Goal: Information Seeking & Learning: Learn about a topic

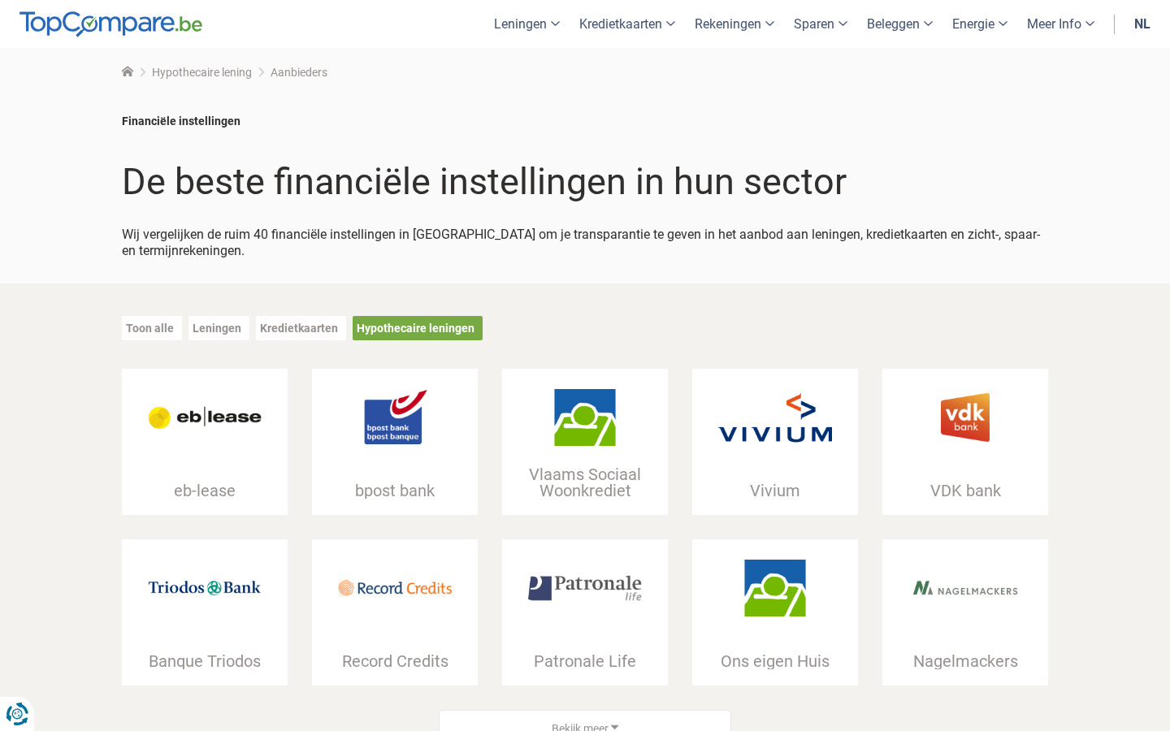
click at [214, 445] on div at bounding box center [205, 417] width 166 height 97
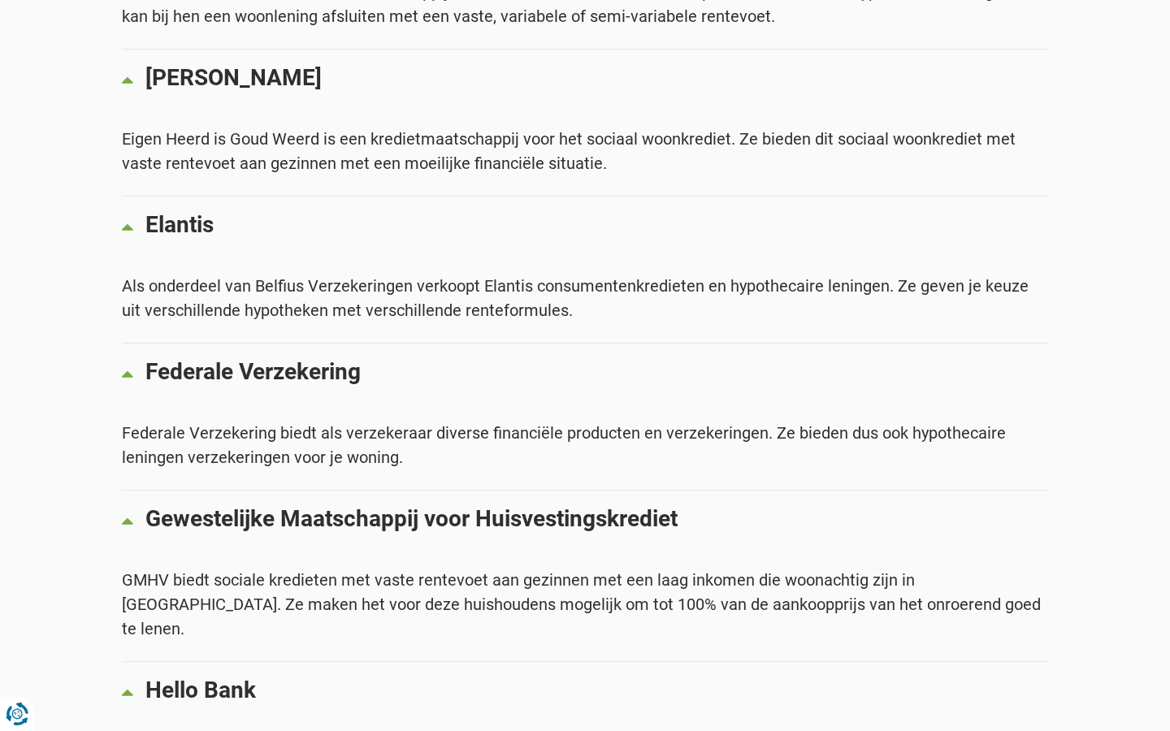
scroll to position [3251, 0]
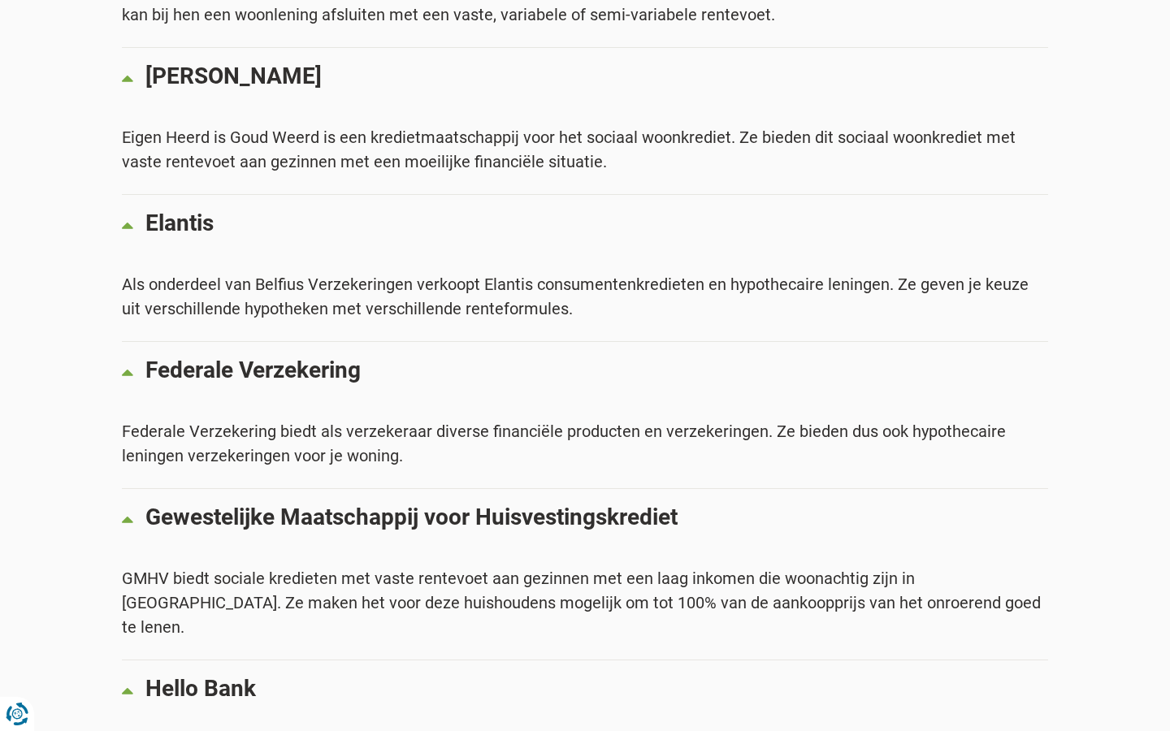
click at [368, 145] on div "Eigen Heerd is Goud Weerd is een kredietmaatschappij voor het sociaal woonkredi…" at bounding box center [585, 149] width 926 height 49
click at [211, 74] on p "[PERSON_NAME]" at bounding box center [596, 76] width 903 height 24
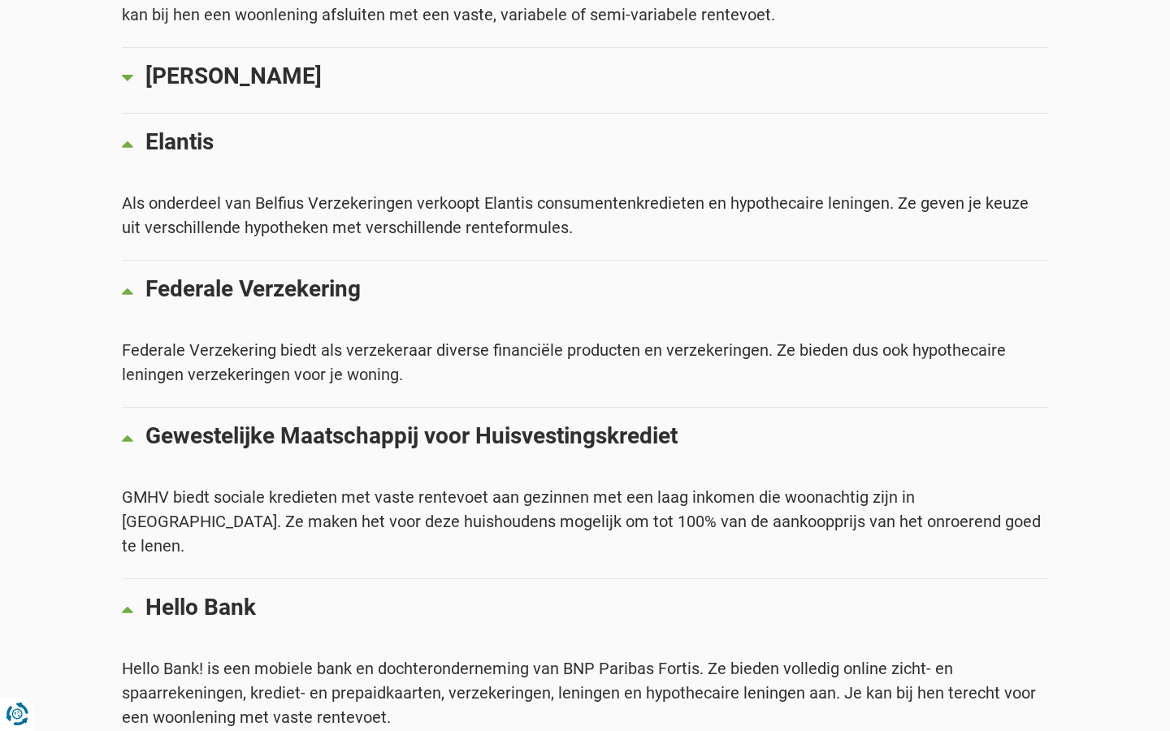
click at [211, 74] on p "[PERSON_NAME]" at bounding box center [596, 76] width 903 height 24
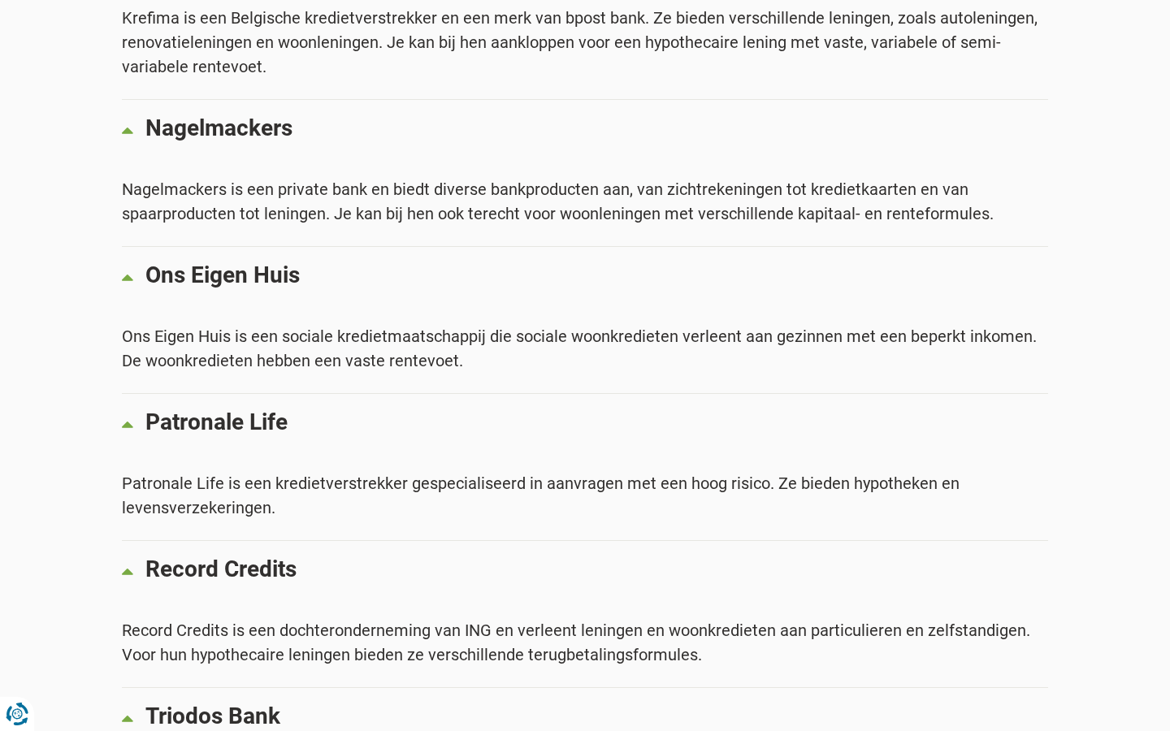
scroll to position [4668, 0]
click at [190, 411] on p "Patronale Life" at bounding box center [596, 423] width 903 height 24
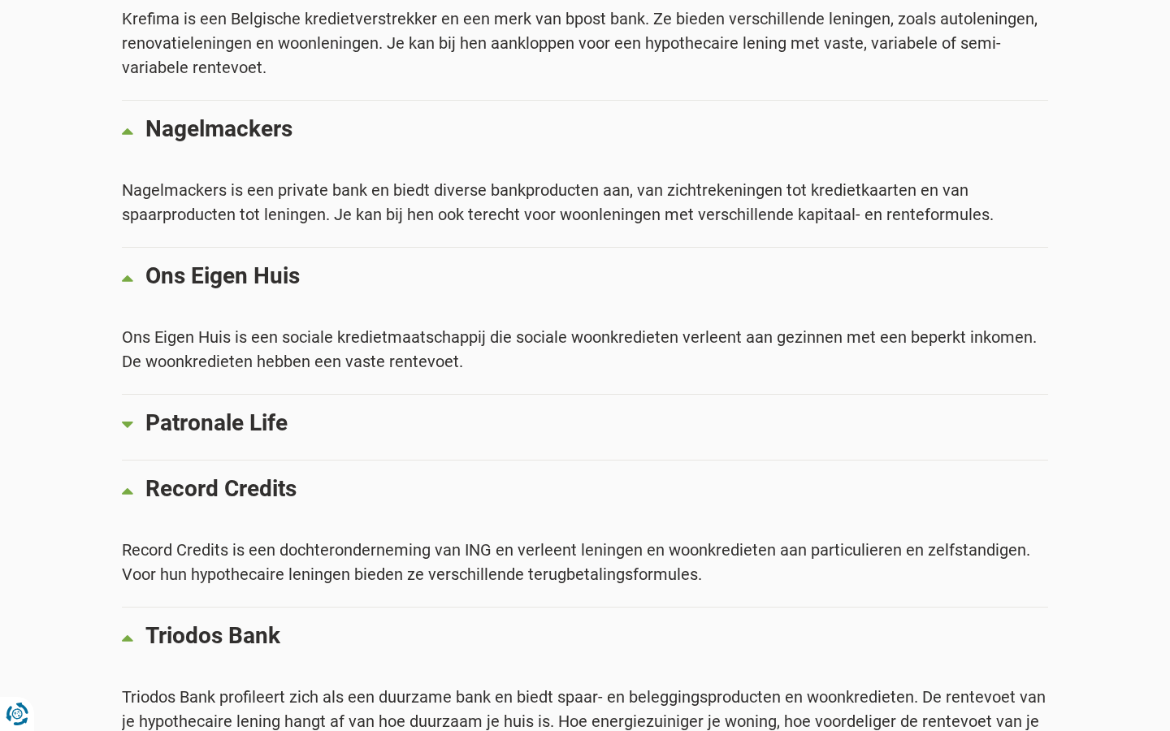
click at [195, 411] on p "Patronale Life" at bounding box center [596, 423] width 903 height 24
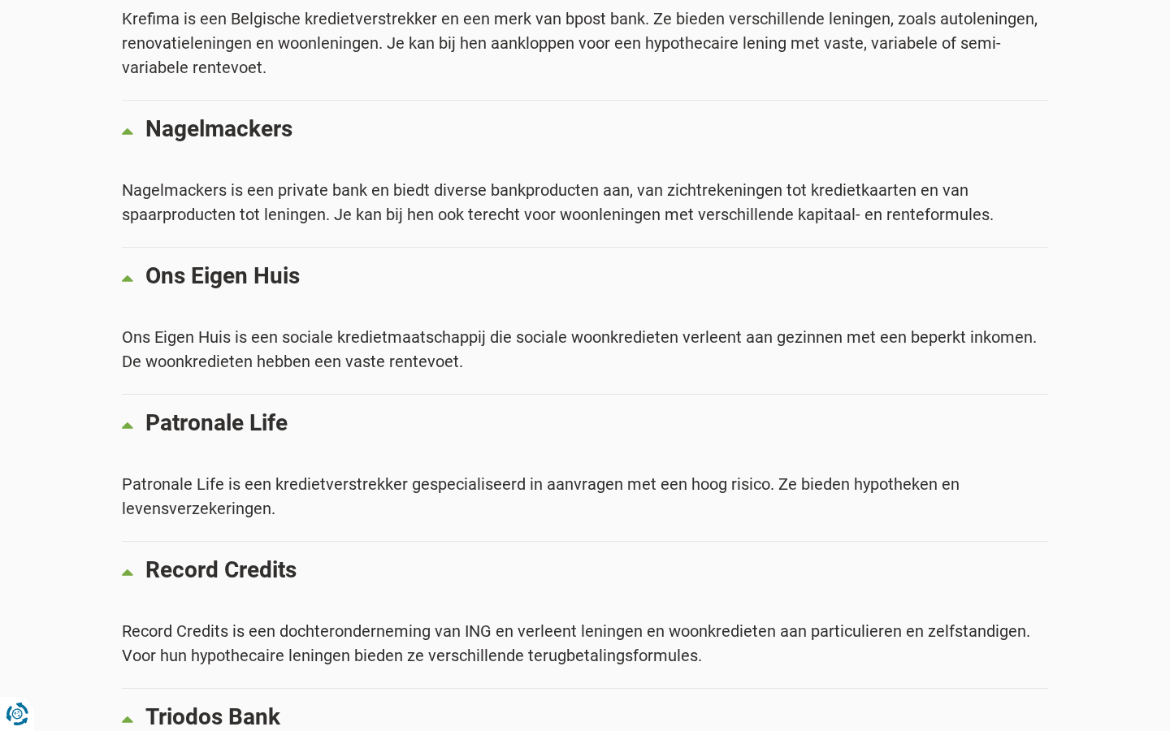
click at [176, 411] on p "Patronale Life" at bounding box center [596, 423] width 903 height 24
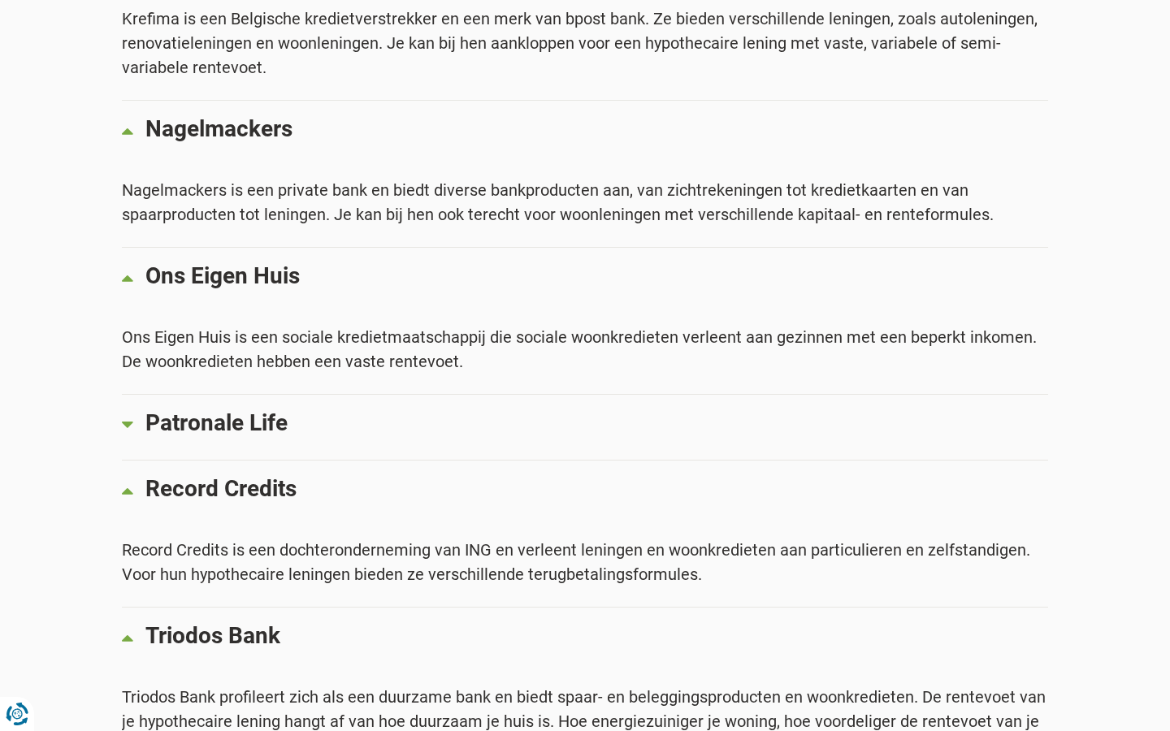
click at [301, 411] on p "Patronale Life" at bounding box center [596, 423] width 903 height 24
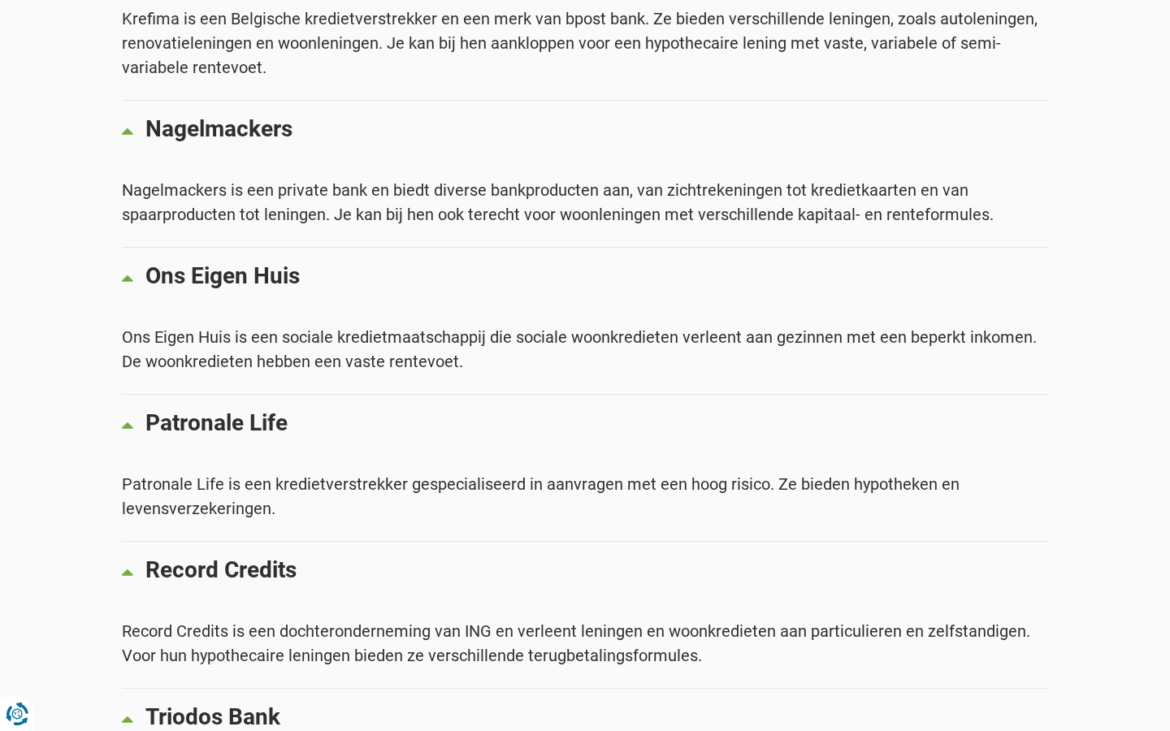
drag, startPoint x: 315, startPoint y: 371, endPoint x: 293, endPoint y: 371, distance: 21.9
click at [293, 411] on p "Patronale Life" at bounding box center [596, 423] width 903 height 24
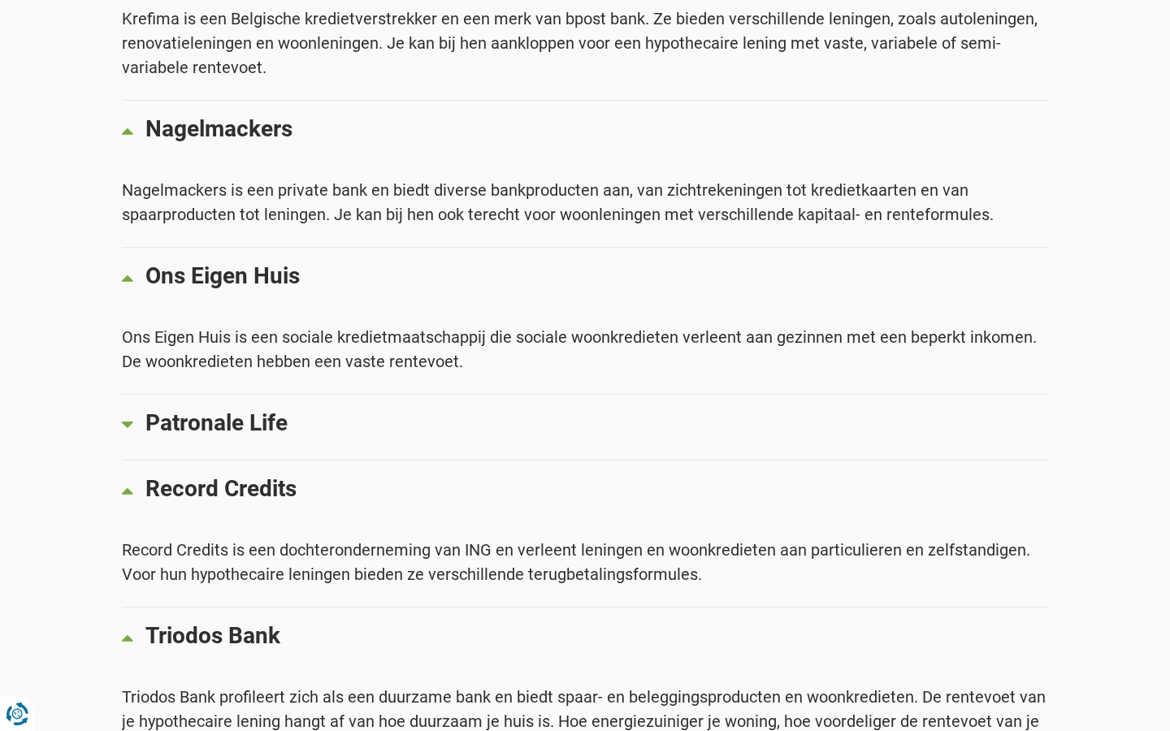
click at [151, 411] on p "Patronale Life" at bounding box center [596, 423] width 903 height 24
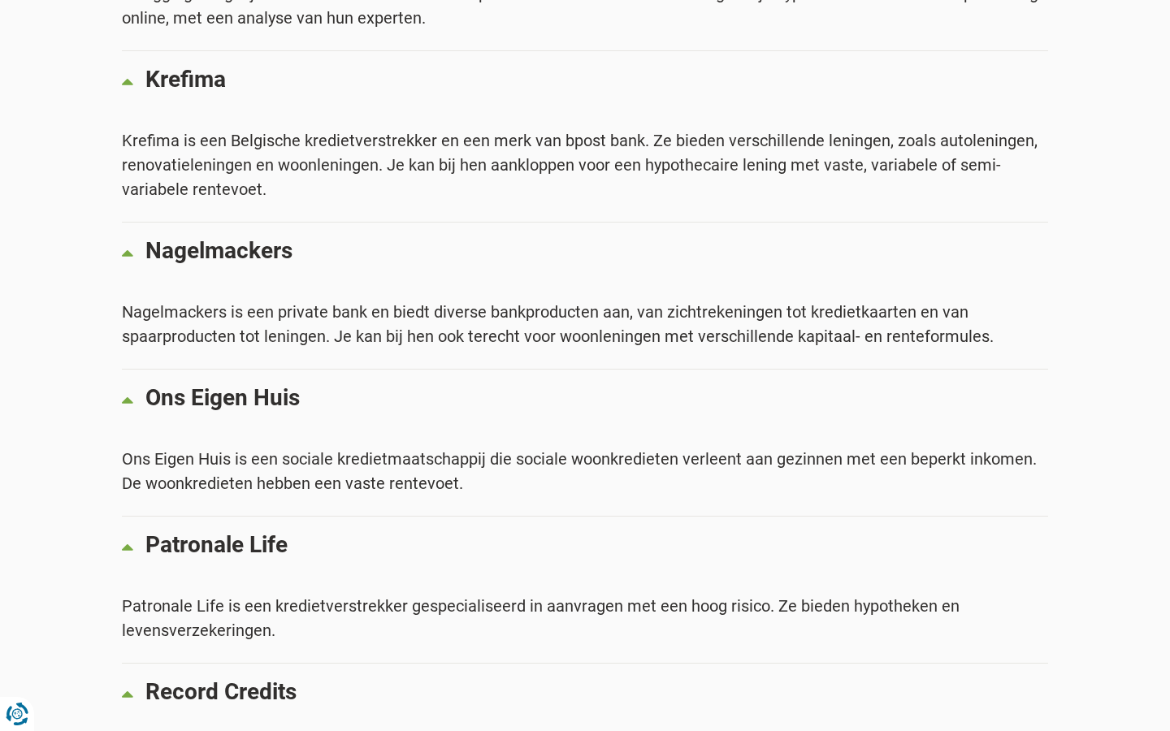
scroll to position [4545, 0]
